Goal: Task Accomplishment & Management: Use online tool/utility

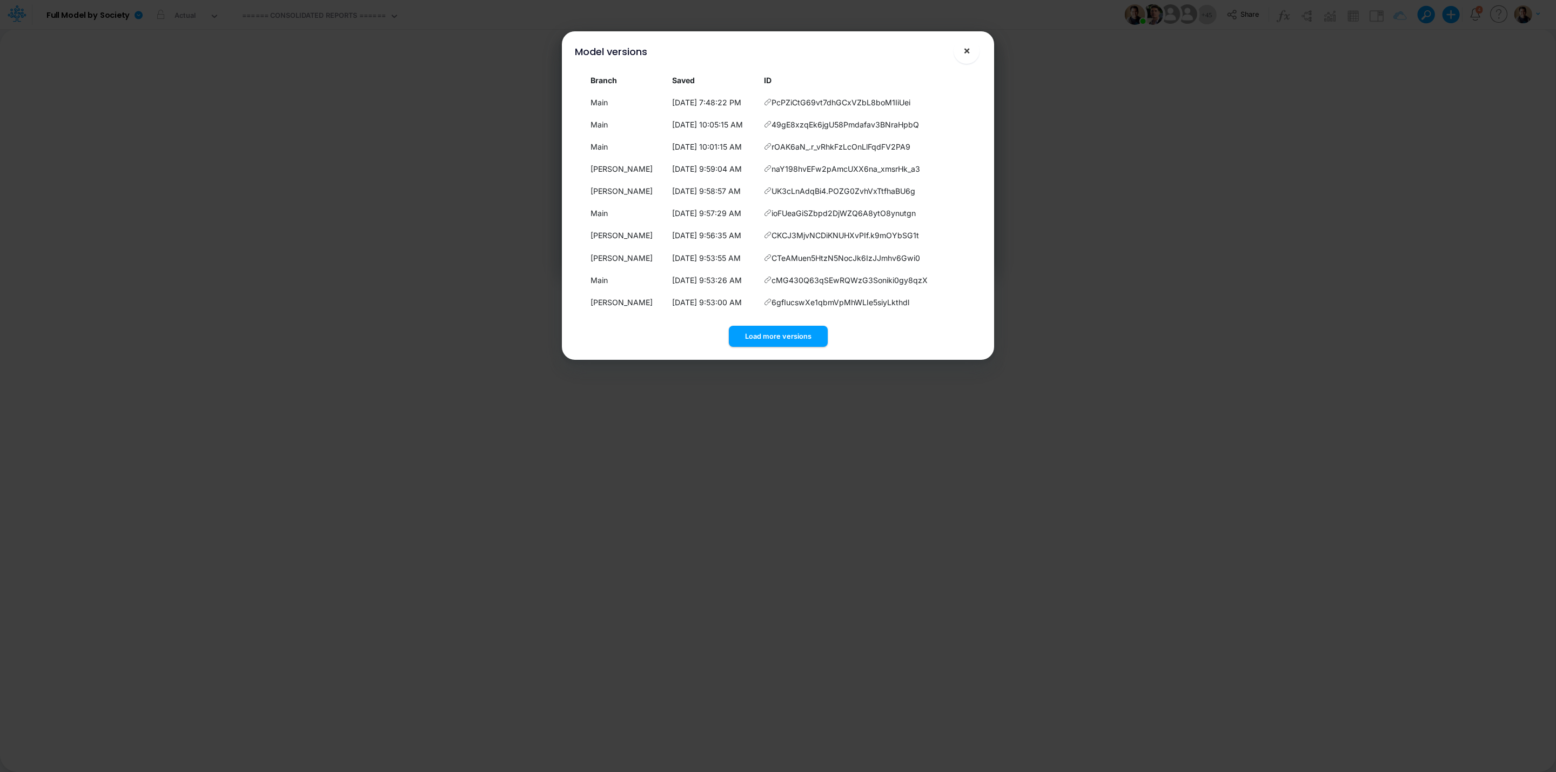
click at [964, 50] on span "×" at bounding box center [967, 50] width 7 height 13
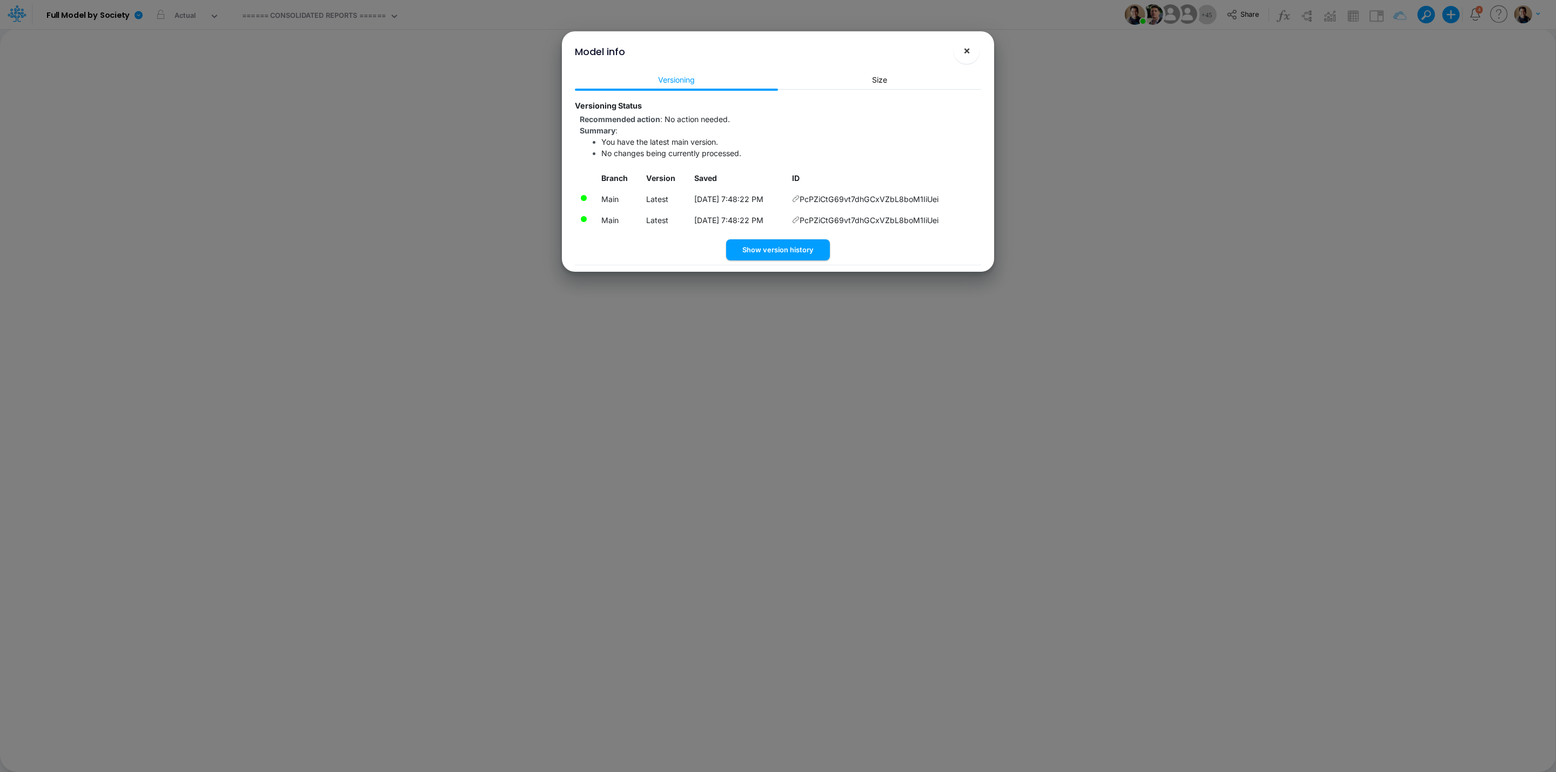
click at [970, 54] on span "×" at bounding box center [967, 50] width 7 height 13
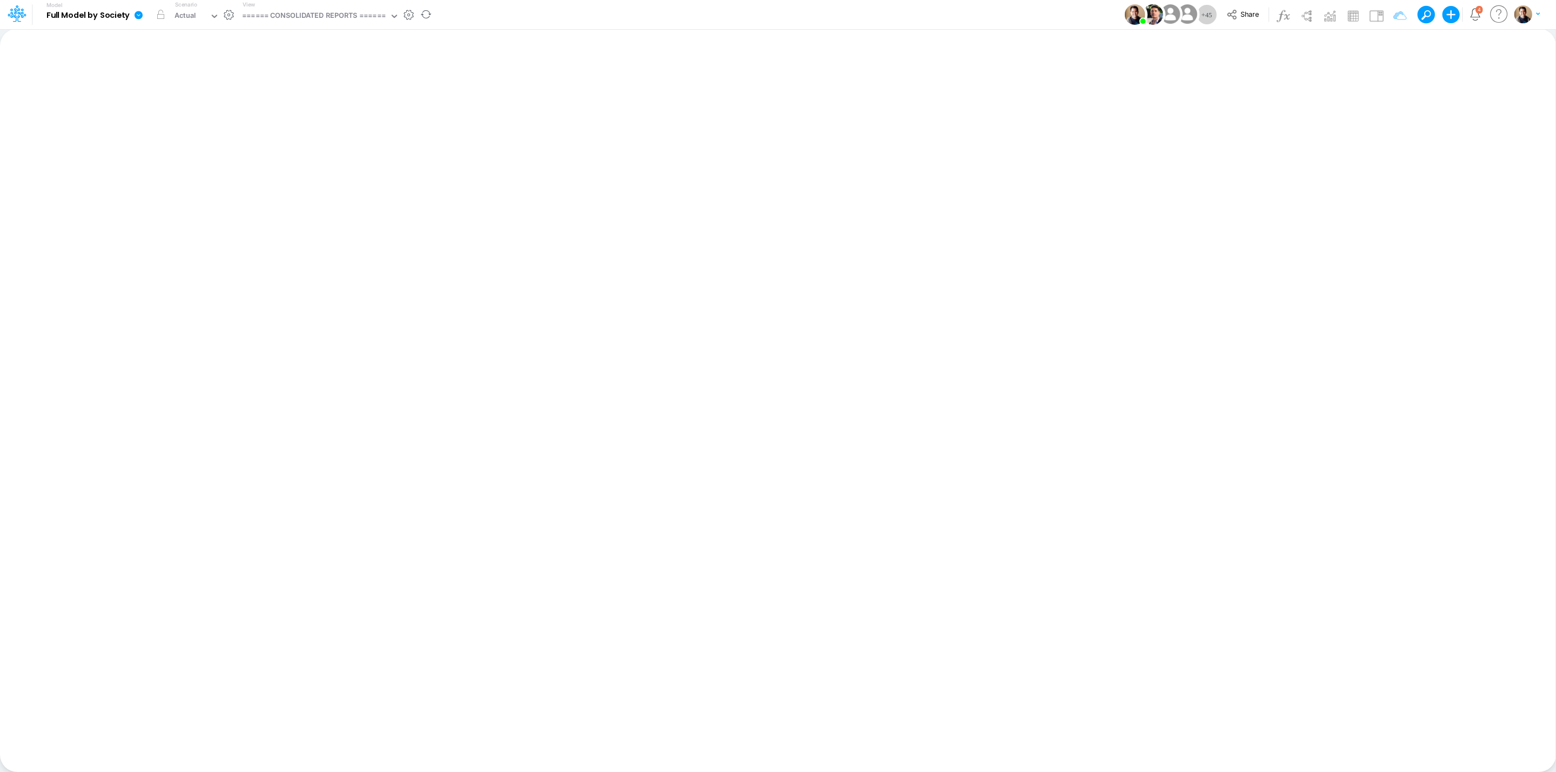
click at [143, 11] on icon at bounding box center [139, 15] width 10 height 10
click at [188, 57] on button "Duplicate" at bounding box center [193, 59] width 116 height 17
drag, startPoint x: 135, startPoint y: 15, endPoint x: 133, endPoint y: 31, distance: 16.3
click at [135, 16] on icon at bounding box center [139, 15] width 10 height 10
click at [193, 112] on button "View model info" at bounding box center [193, 112] width 116 height 17
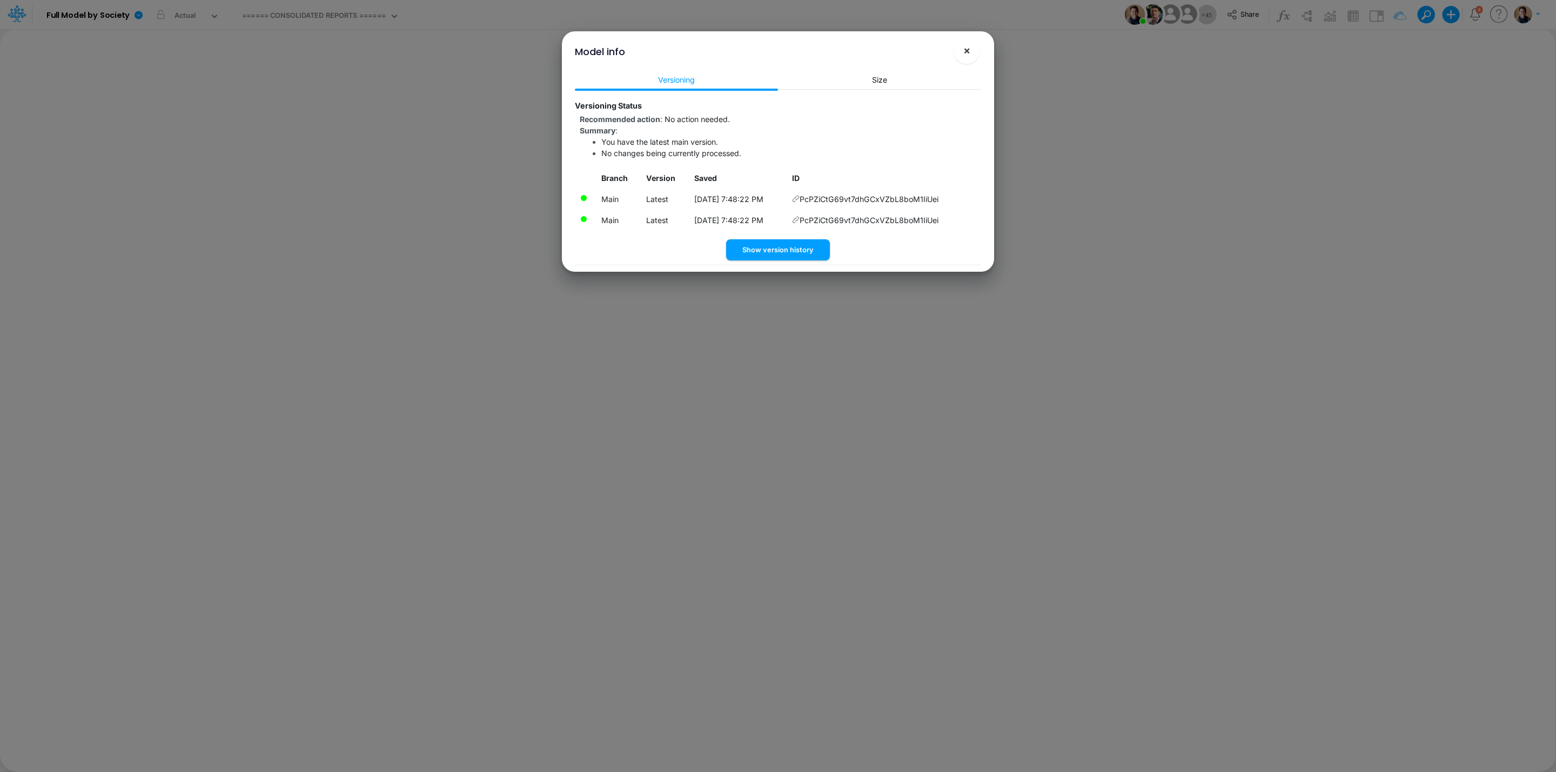
drag, startPoint x: 966, startPoint y: 49, endPoint x: 892, endPoint y: 55, distance: 74.3
click at [965, 51] on span "×" at bounding box center [967, 50] width 7 height 13
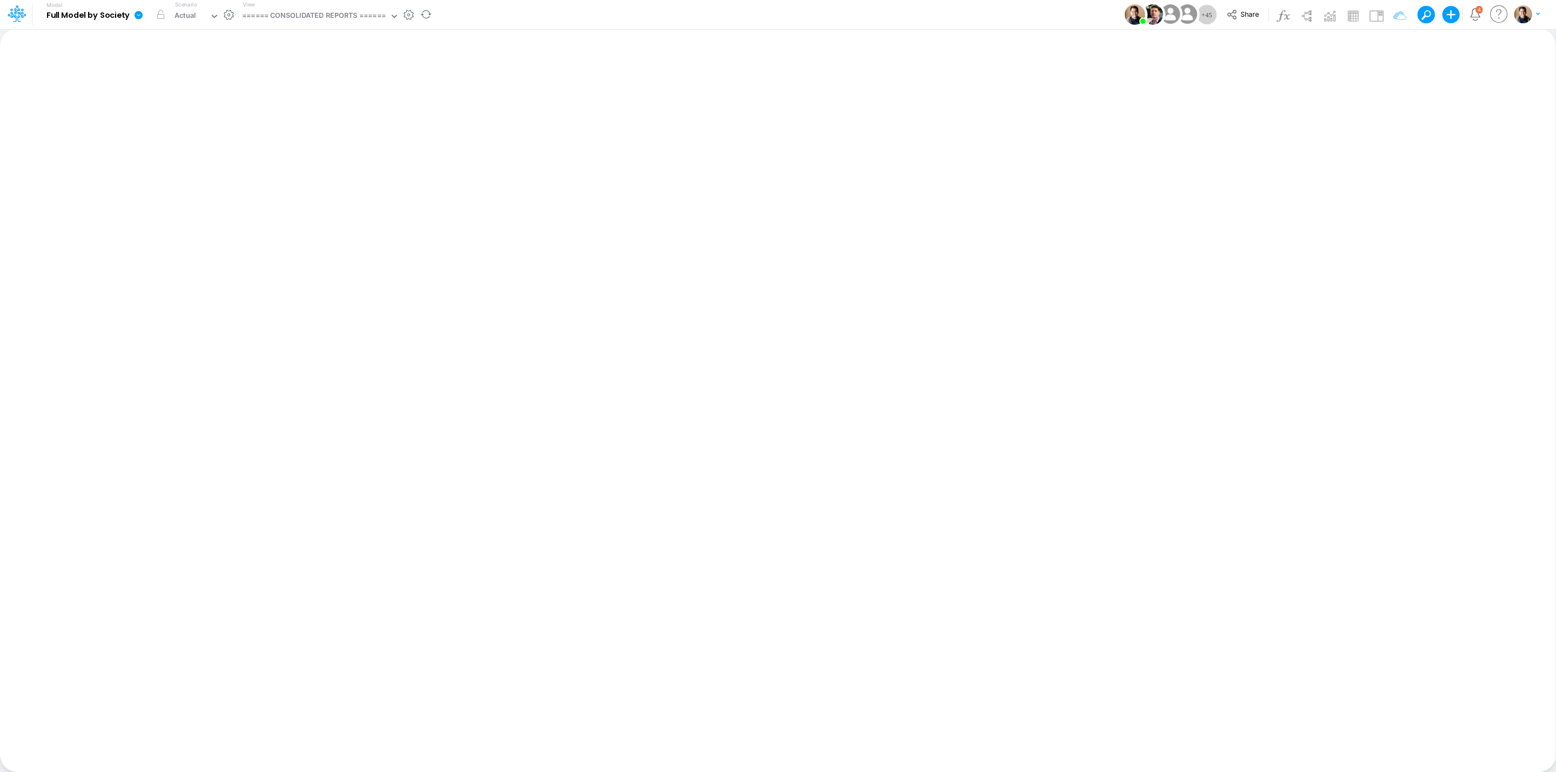
click at [136, 11] on icon at bounding box center [139, 15] width 10 height 10
click at [213, 57] on button "Duplicate" at bounding box center [193, 59] width 116 height 17
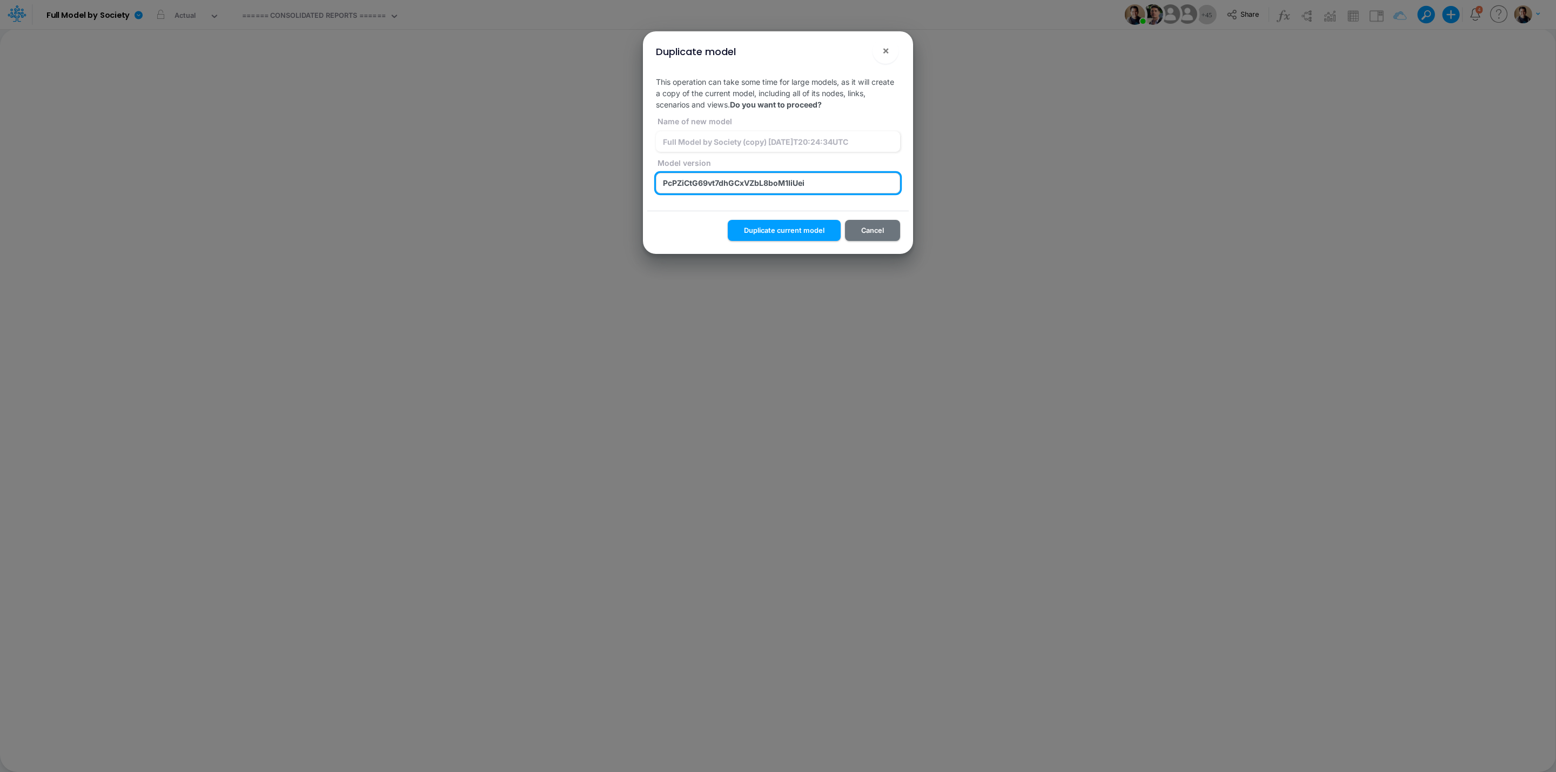
click at [684, 183] on input "PcPZiCtG69vt7dhGCxVZbL8boM1IiUei" at bounding box center [778, 183] width 244 height 21
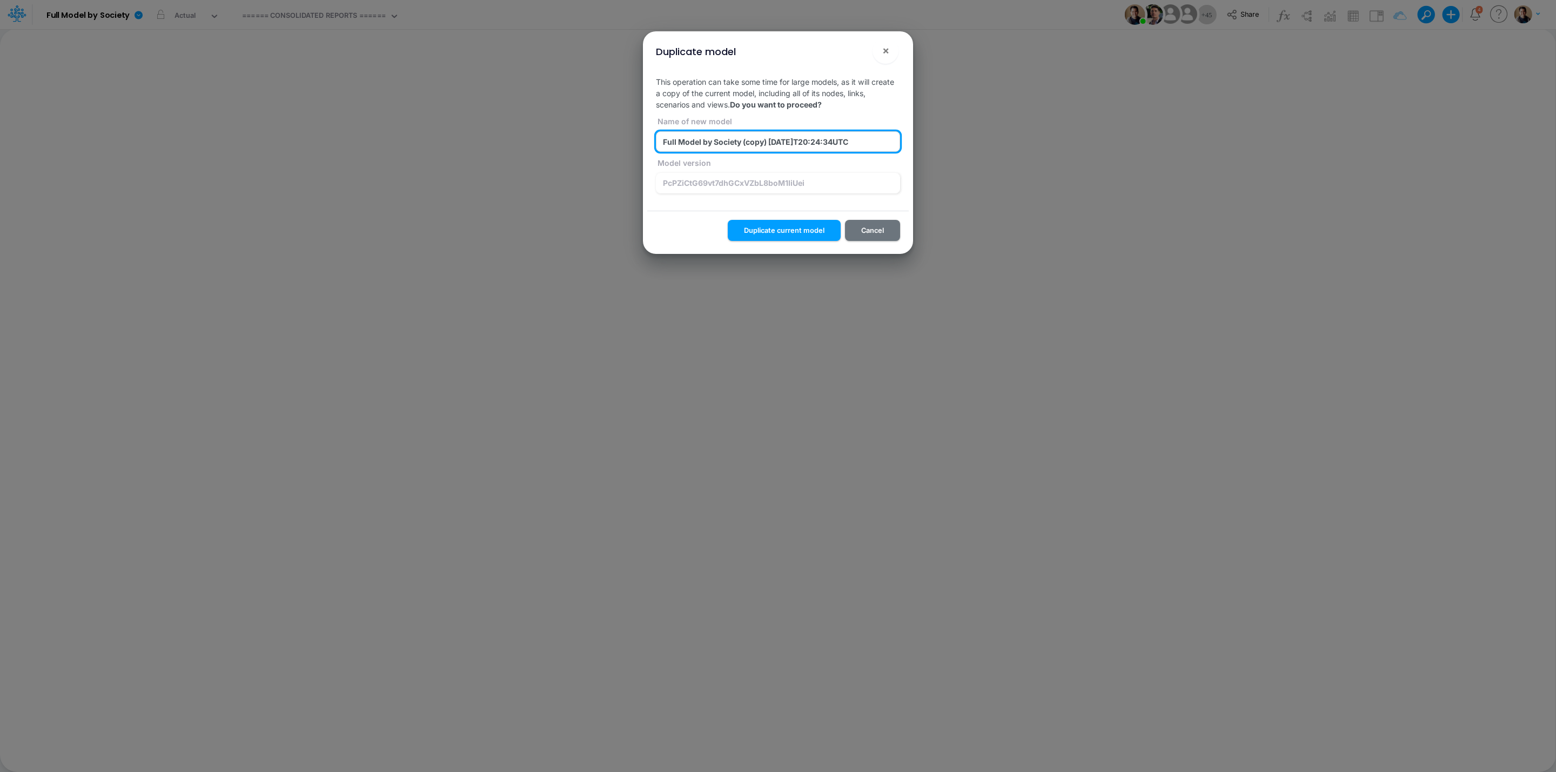
click at [754, 145] on input "Full Model by Society (copy) [DATE]T20:24:34UTC" at bounding box center [778, 141] width 244 height 21
paste input "PcPZiCtG69vt7dhGCxVZbL8boM1IiUei"
type input "z_a_wip_Full Model by Society (PcPZiCtG69vt7dhGCxVZbL8boM1IiUei) [DATE]T20:24:3…"
click at [803, 228] on button "Duplicate current model" at bounding box center [784, 230] width 113 height 21
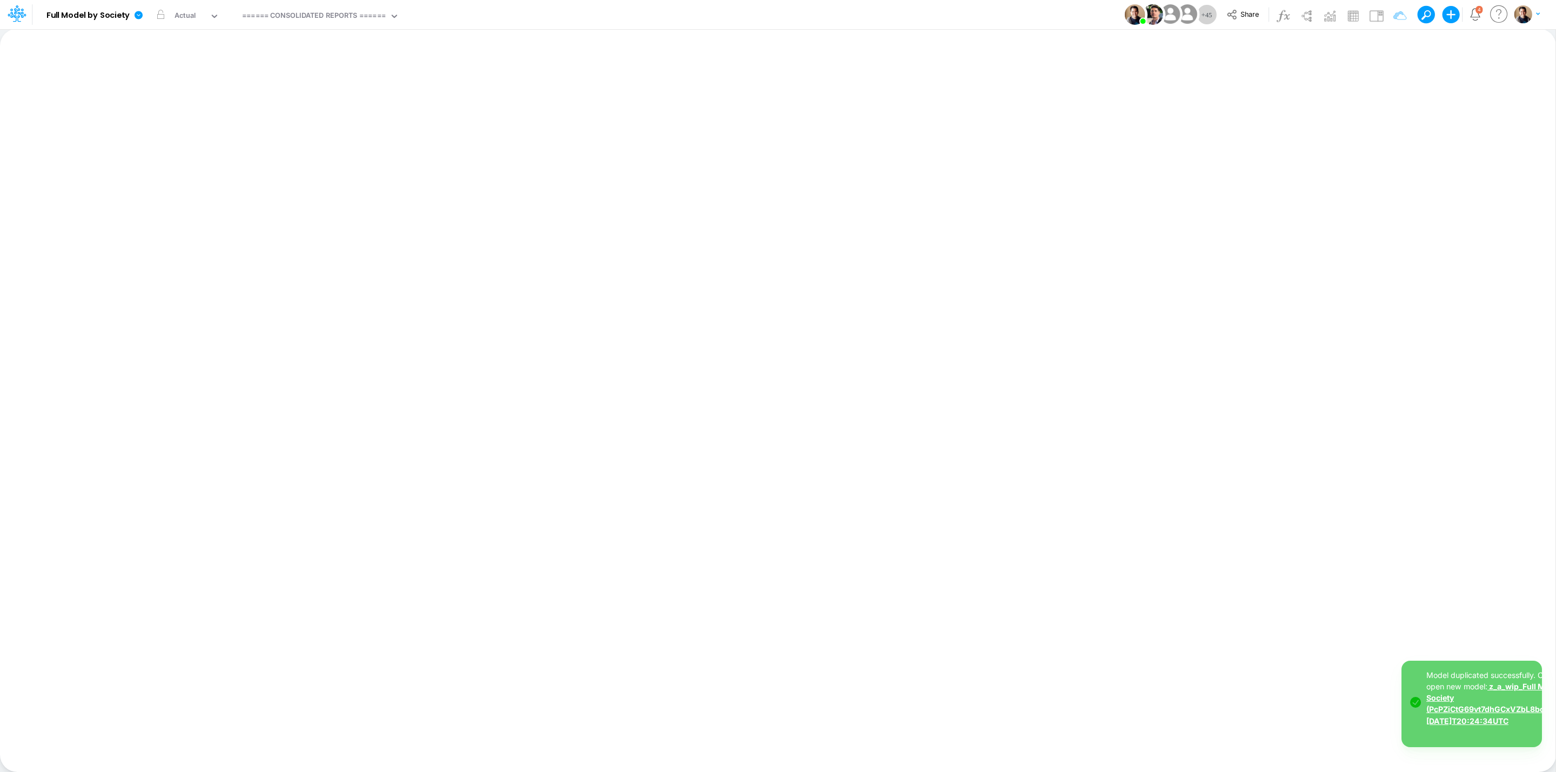
click at [1480, 707] on link "z_a_wip_Full Model by Society (PcPZiCtG69vt7dhGCxVZbL8boM1IiUei) [DATE]T20:24:3…" at bounding box center [1501, 703] width 148 height 43
